Goal: Task Accomplishment & Management: Manage account settings

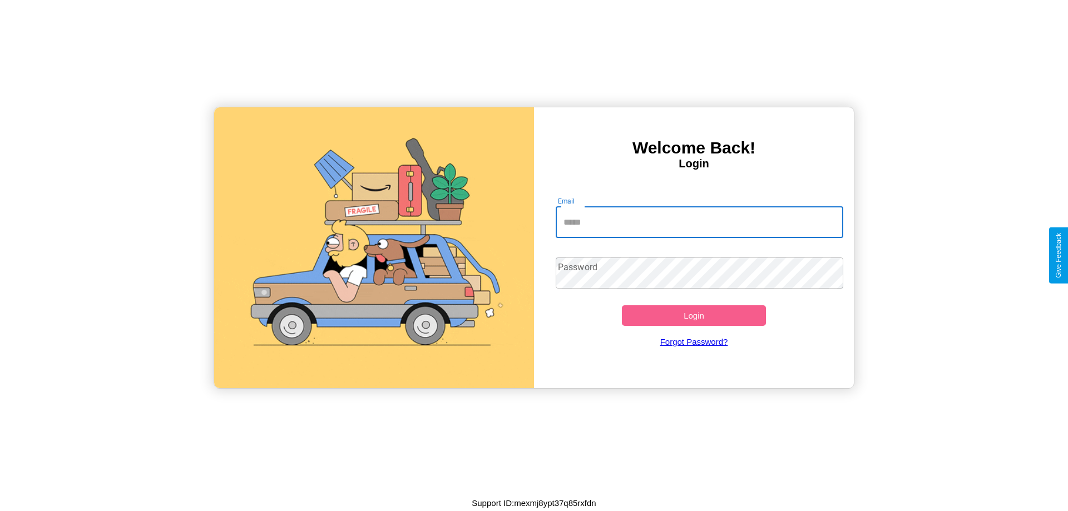
click at [699, 222] on input "Email" at bounding box center [699, 222] width 288 height 31
type input "**********"
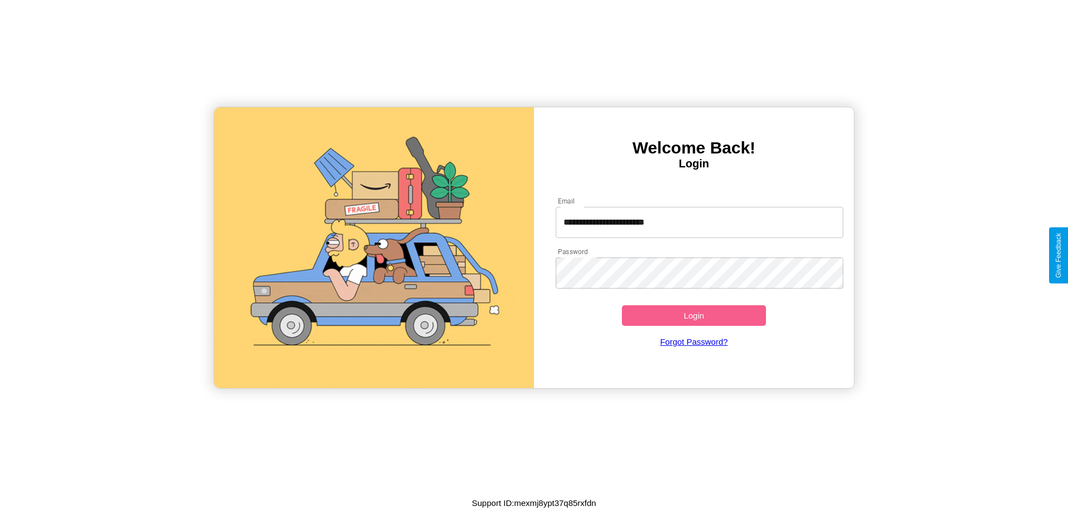
click at [693, 315] on button "Login" at bounding box center [694, 315] width 144 height 21
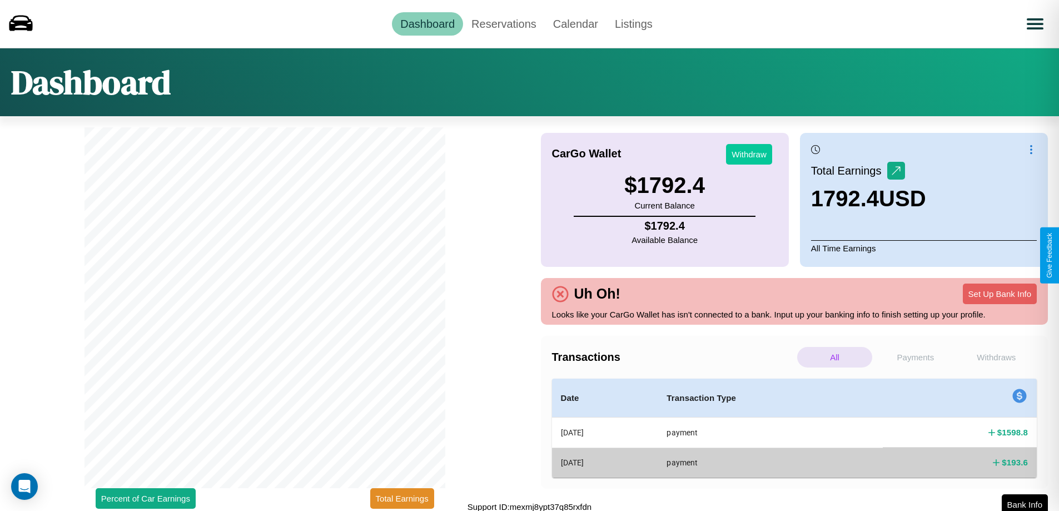
click at [749, 154] on button "Withdraw" at bounding box center [749, 154] width 46 height 21
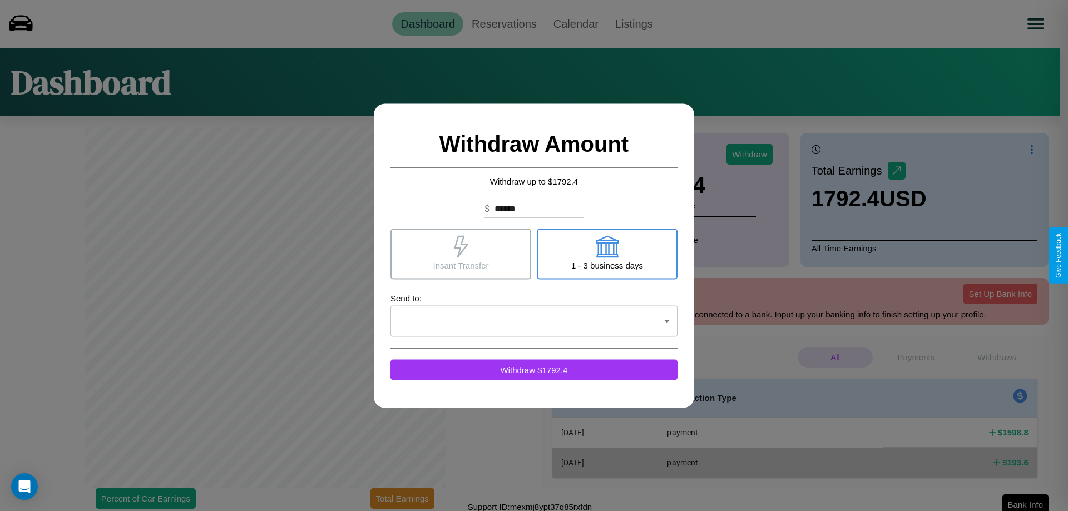
click at [607, 254] on icon at bounding box center [606, 246] width 22 height 22
click at [460, 254] on icon at bounding box center [461, 246] width 14 height 22
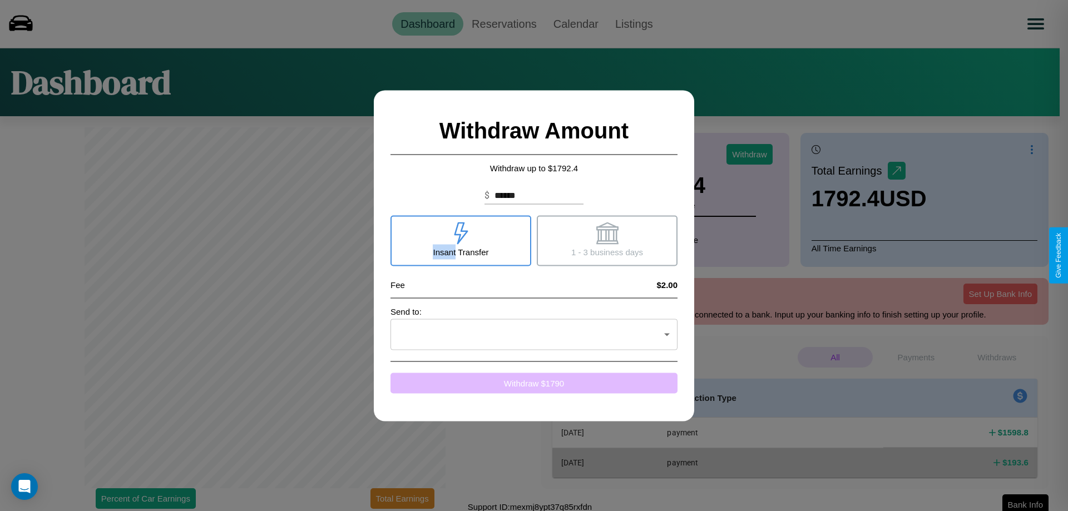
click at [534, 383] on button "Withdraw $ 1790" at bounding box center [533, 383] width 287 height 21
